Goal: Information Seeking & Learning: Learn about a topic

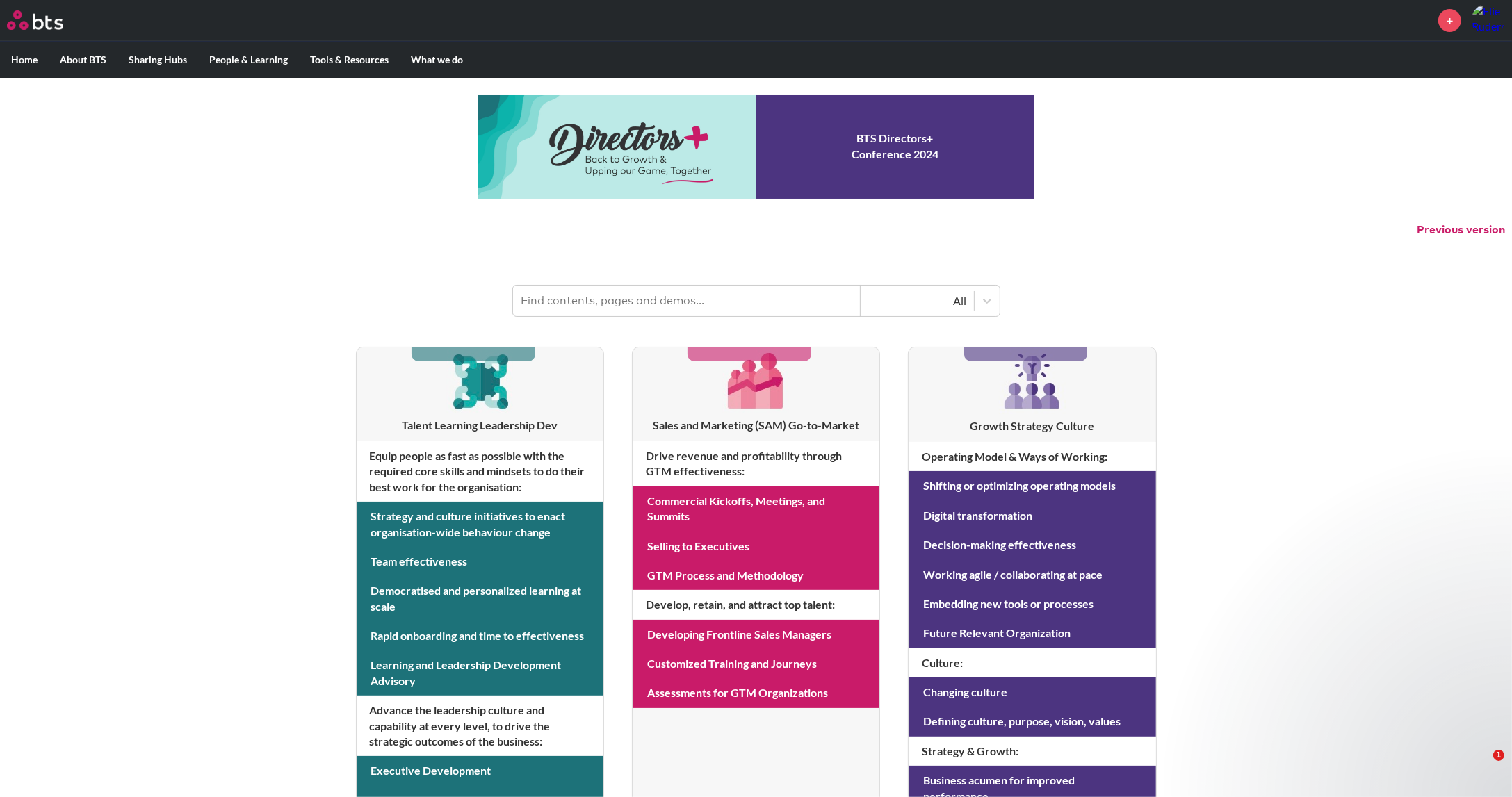
click at [295, 444] on div "MENU + Home About BTS Who we are How we work: Policies, Toolkits and Guidance I…" at bounding box center [756, 595] width 1512 height 1190
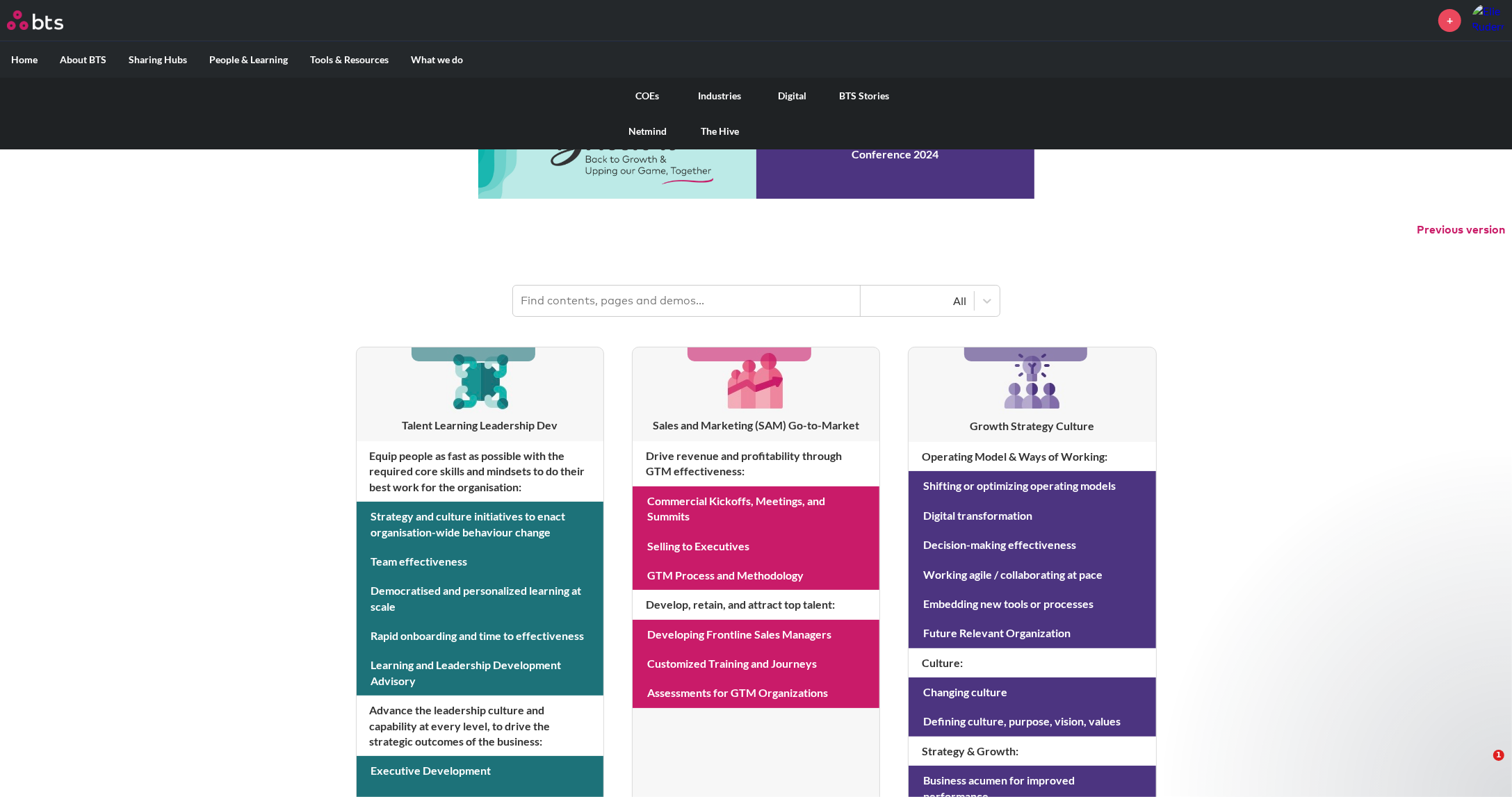
click at [654, 94] on link "COEs" at bounding box center [648, 96] width 72 height 36
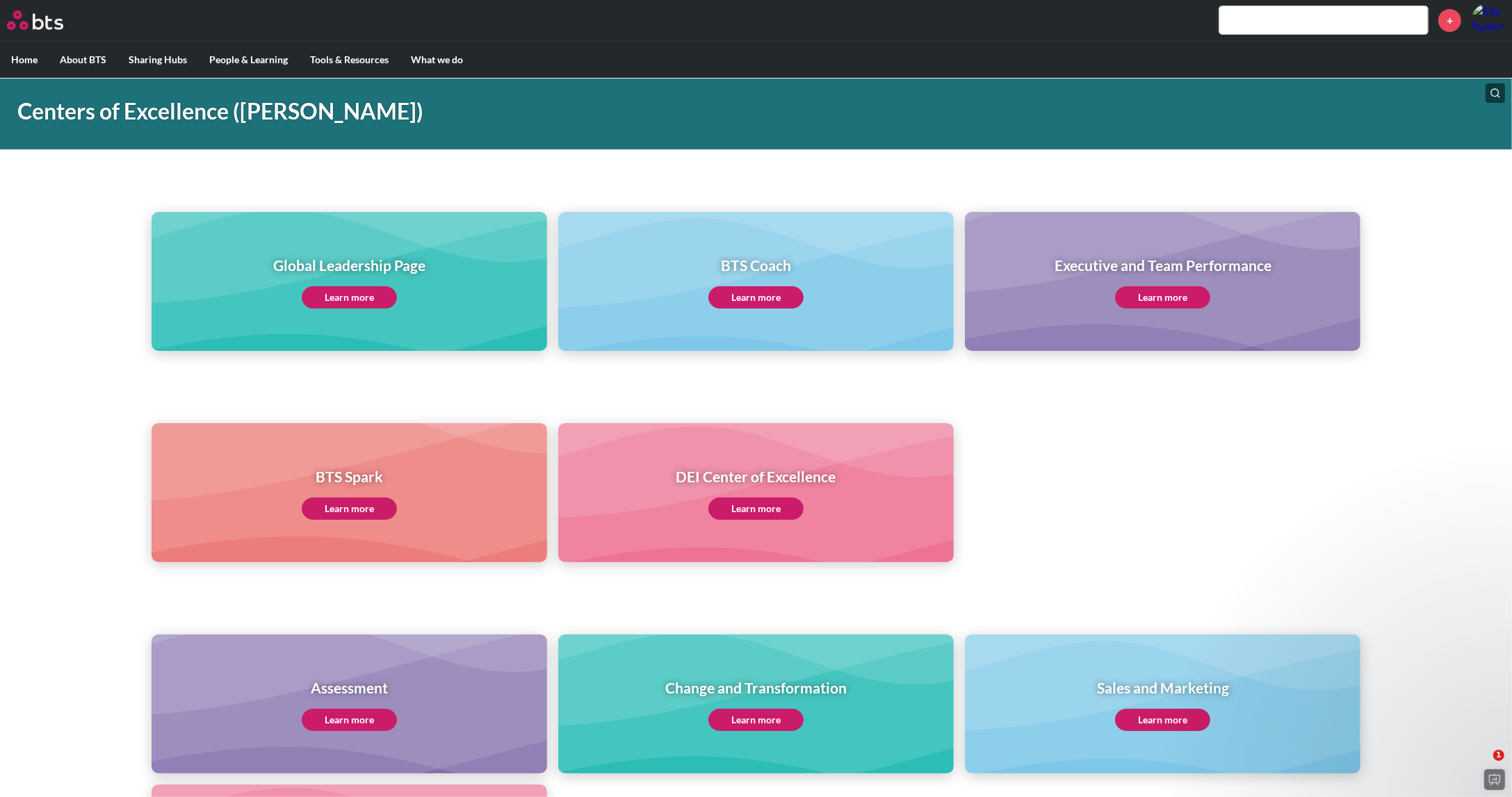
scroll to position [93, 0]
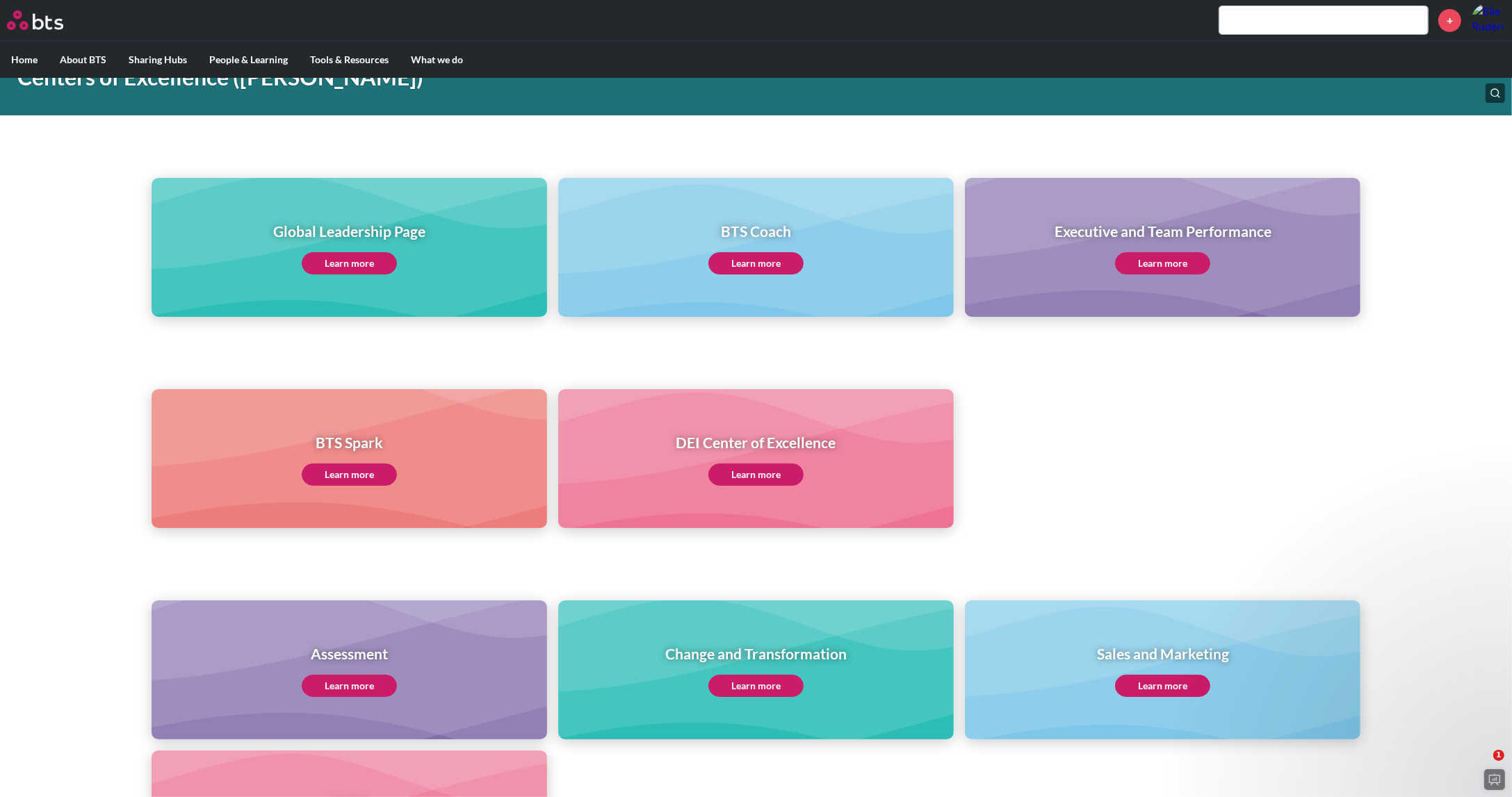
click at [781, 253] on link "Learn more" at bounding box center [755, 263] width 95 height 22
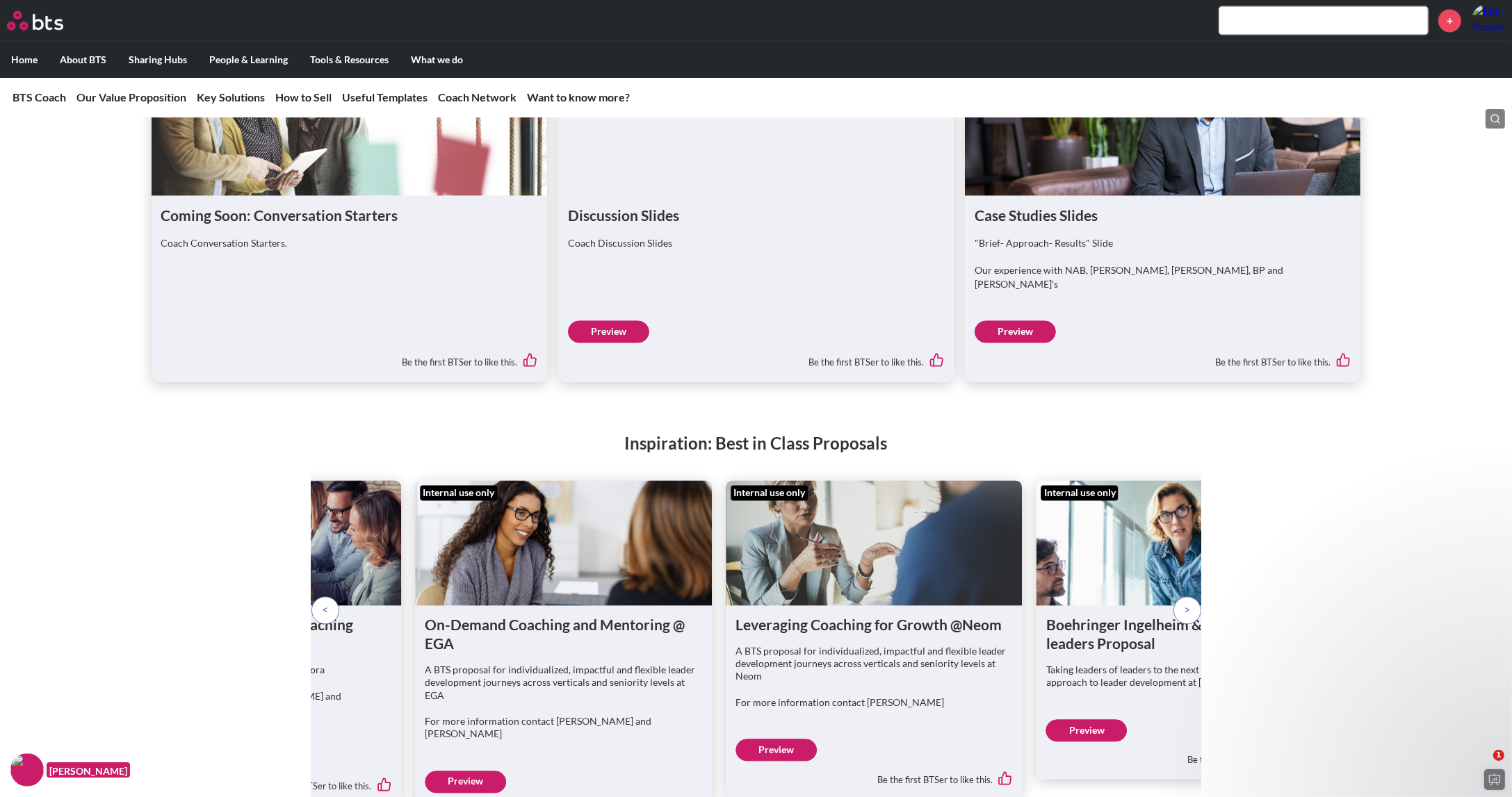
scroll to position [3242, 0]
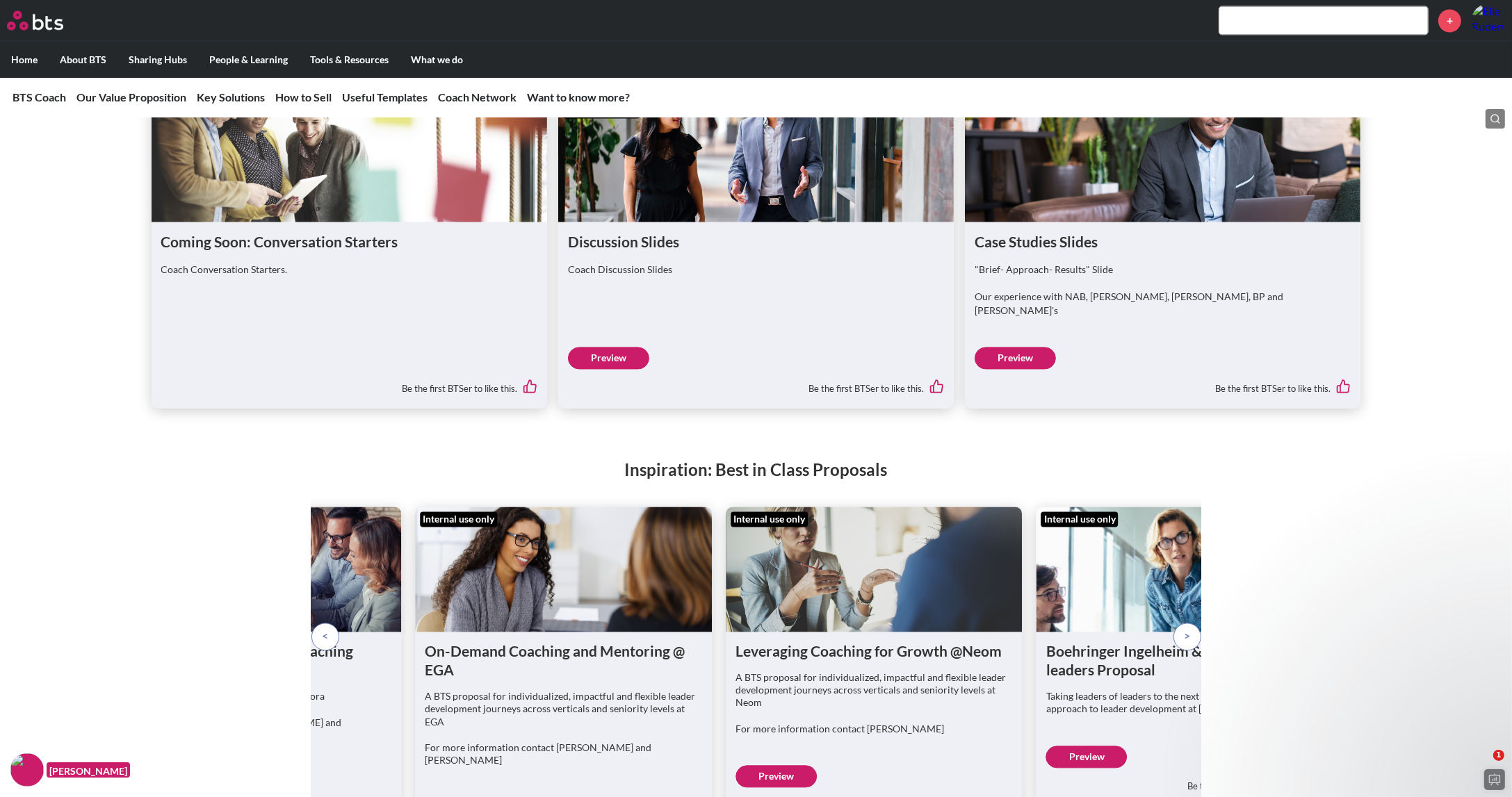
click at [595, 350] on link "Preview" at bounding box center [609, 358] width 81 height 22
